Goal: Task Accomplishment & Management: Use online tool/utility

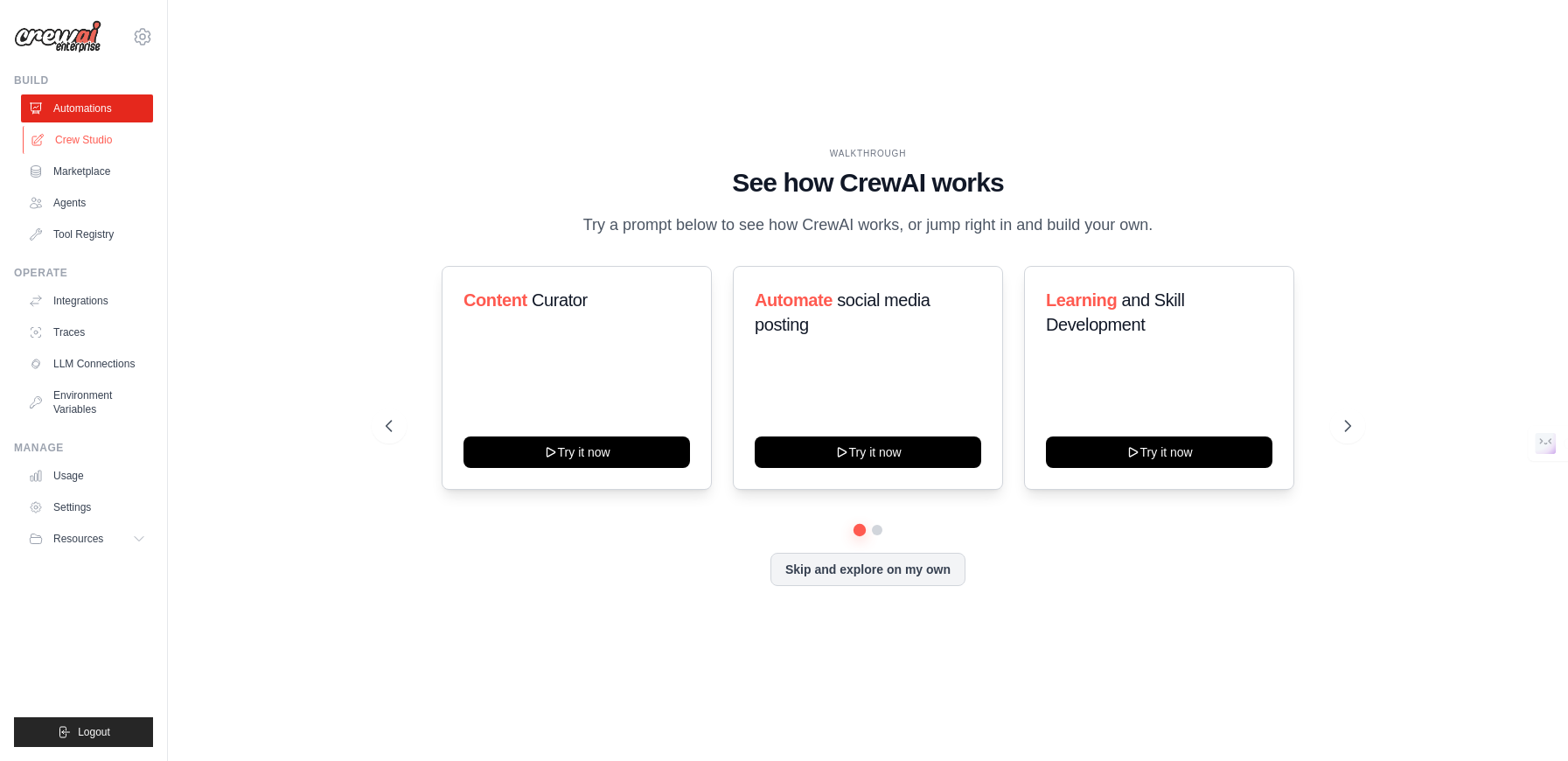
click at [84, 141] on link "Crew Studio" at bounding box center [89, 139] width 132 height 28
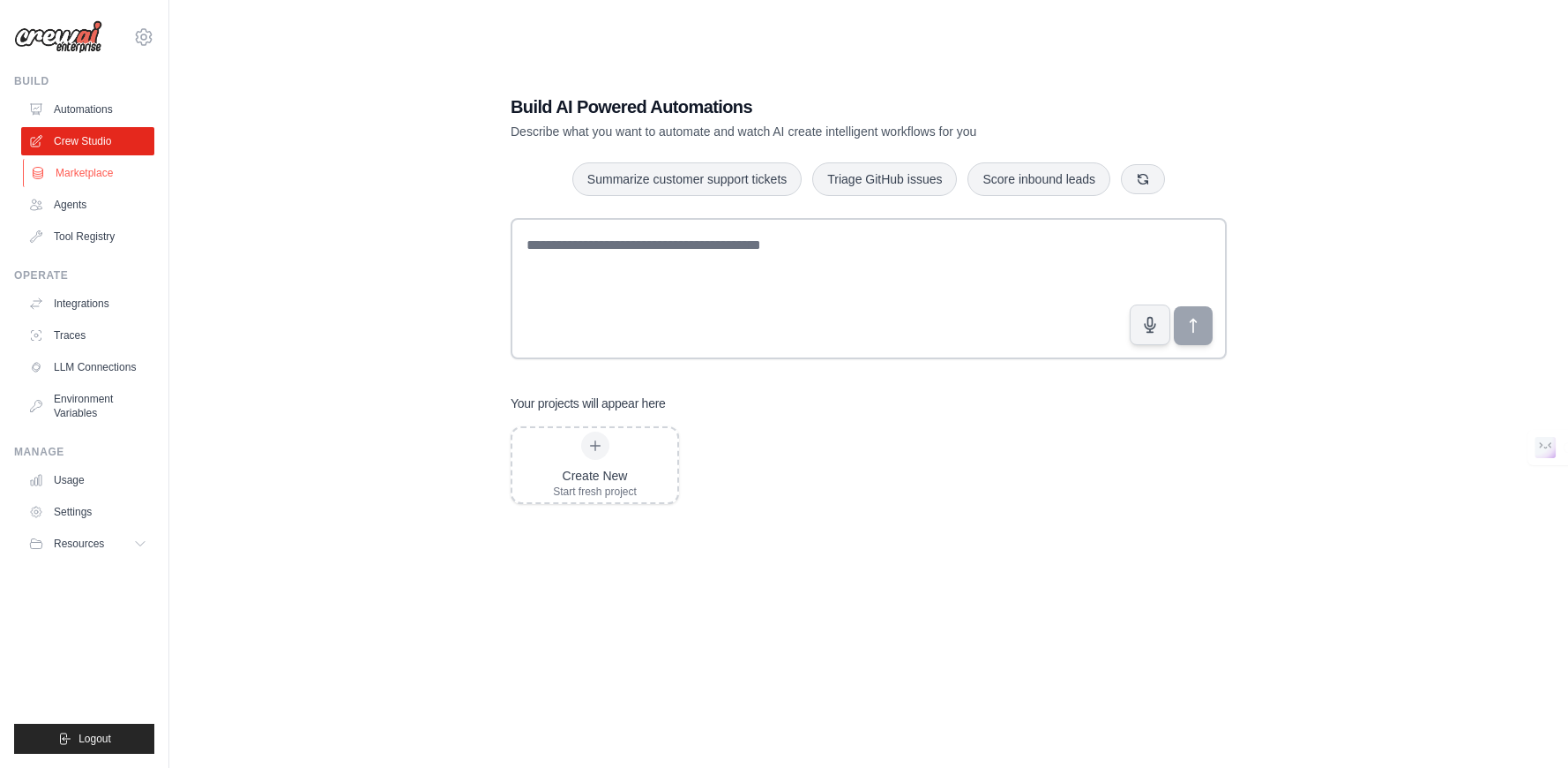
click at [80, 170] on link "Marketplace" at bounding box center [90, 172] width 134 height 28
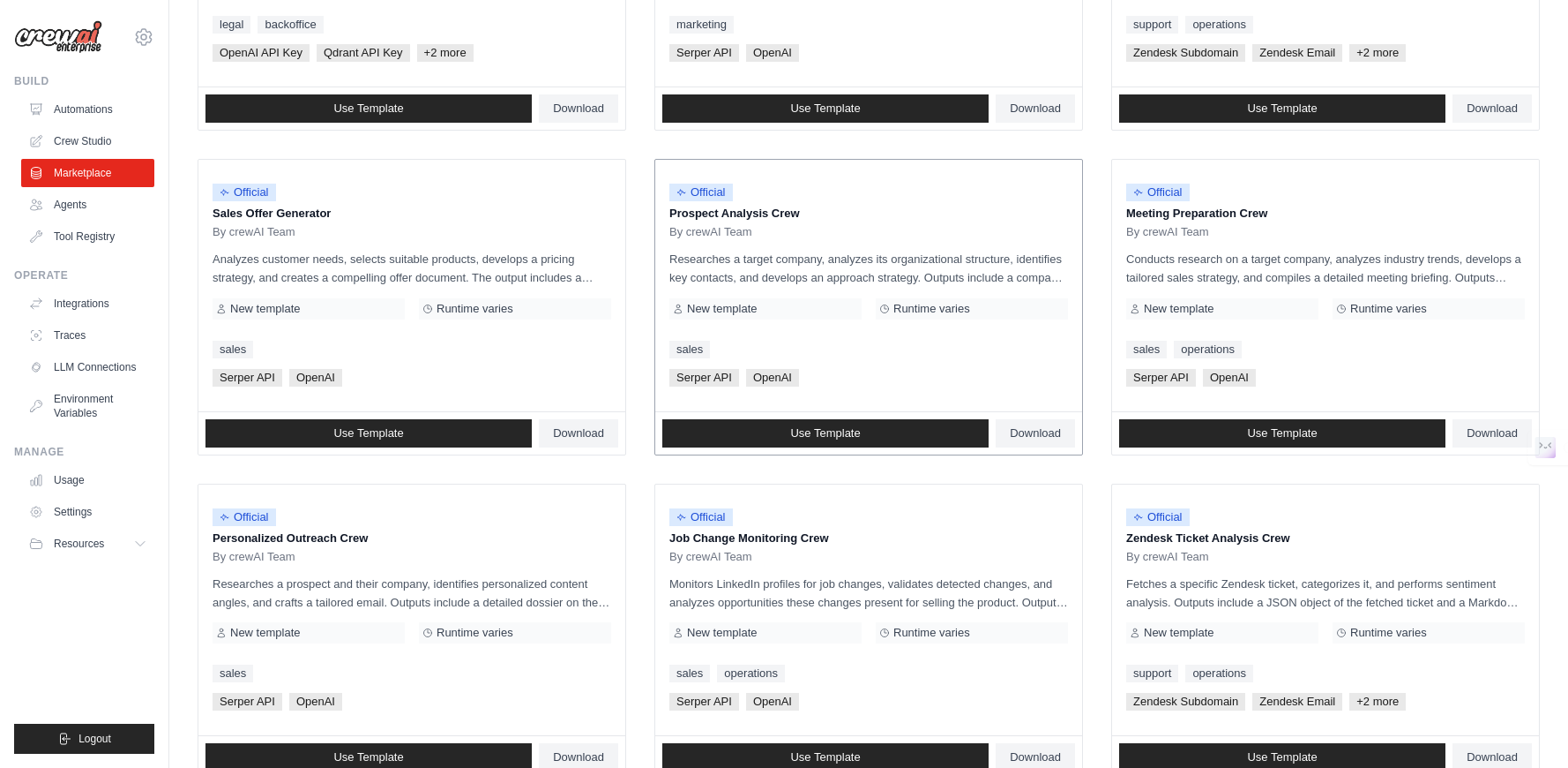
scroll to position [530, 0]
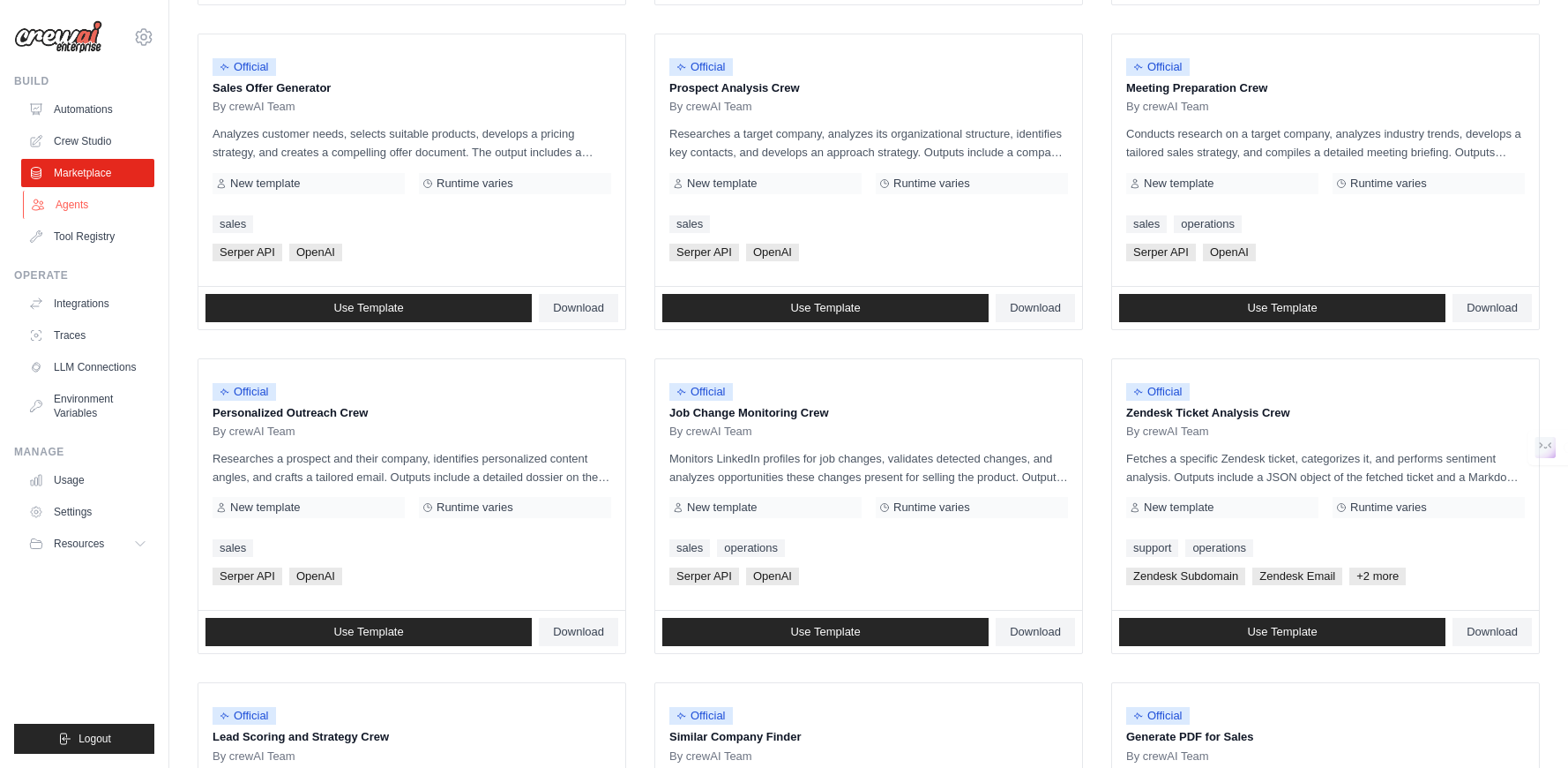
click at [78, 208] on link "Agents" at bounding box center [90, 204] width 134 height 28
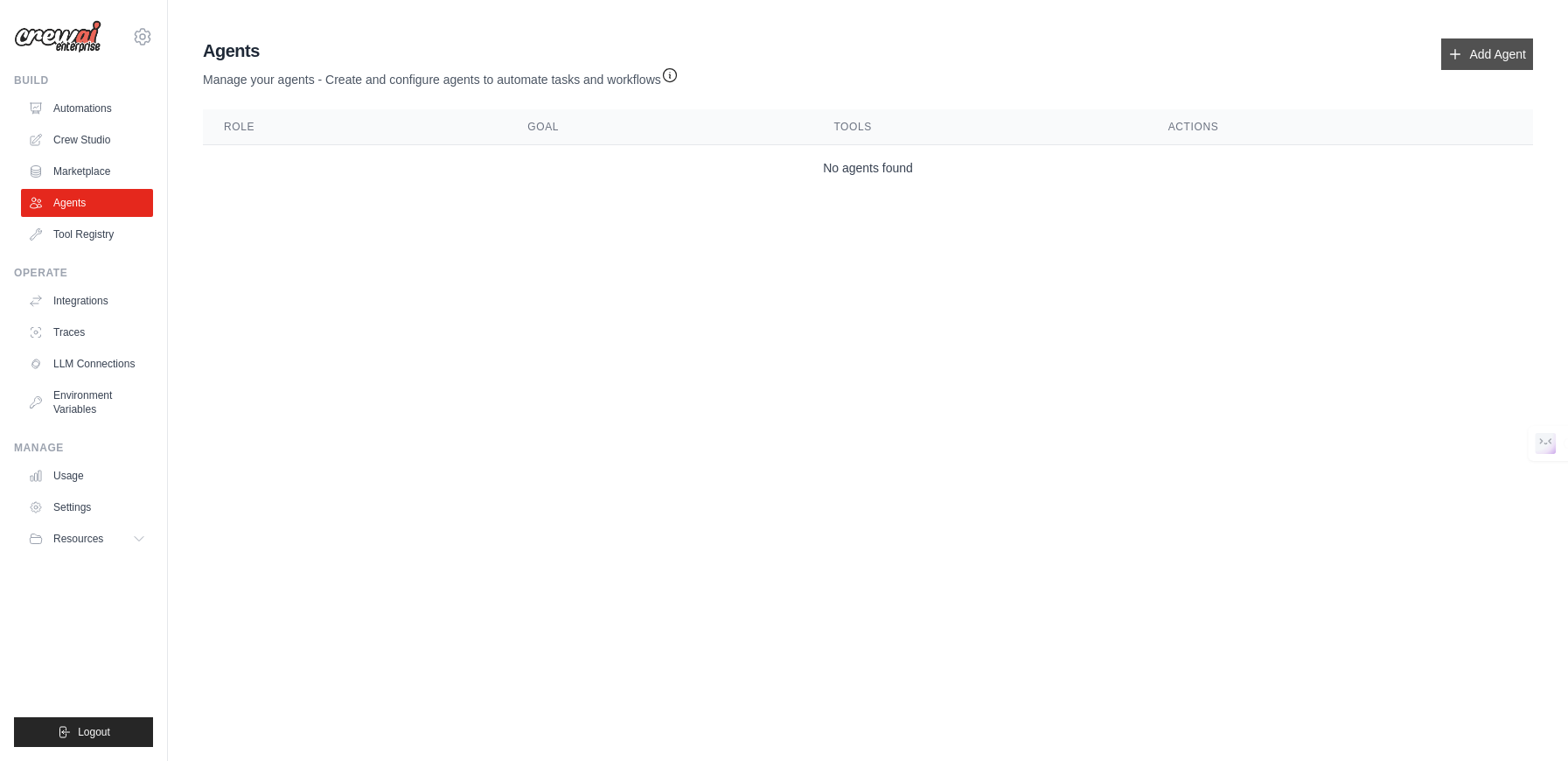
click at [1453, 61] on link "Add Agent" at bounding box center [1487, 54] width 92 height 32
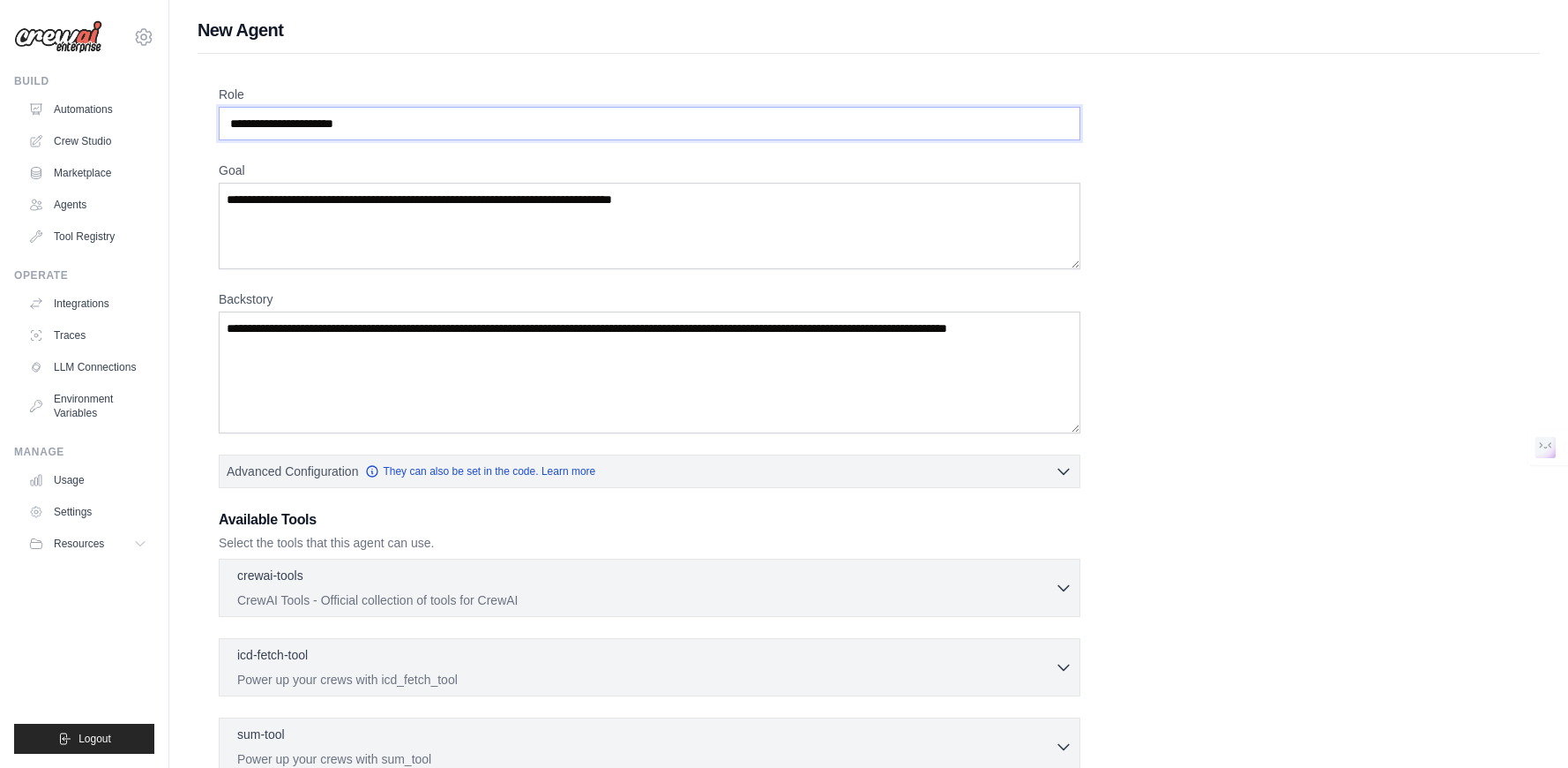
click at [421, 122] on input "Role" at bounding box center [649, 123] width 861 height 34
click at [423, 122] on input "Role" at bounding box center [649, 123] width 861 height 34
click at [417, 187] on textarea "Goal" at bounding box center [649, 226] width 861 height 86
click at [410, 114] on input "Role" at bounding box center [649, 123] width 861 height 34
